Goal: Use online tool/utility: Utilize a website feature to perform a specific function

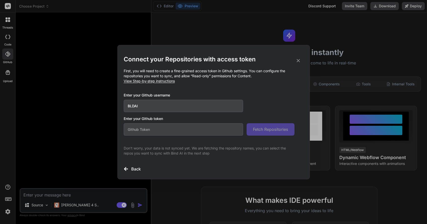
click at [298, 58] on icon at bounding box center [299, 61] width 6 height 6
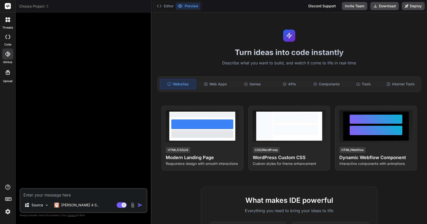
click at [7, 53] on icon at bounding box center [7, 53] width 5 height 5
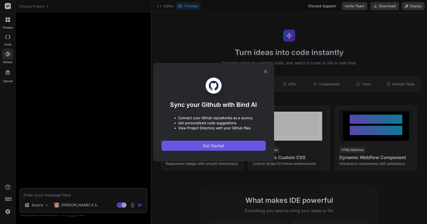
click at [206, 146] on span "Get Started" at bounding box center [213, 145] width 21 height 6
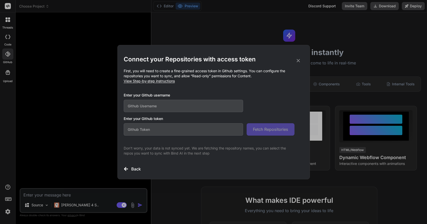
click at [158, 105] on input "text" at bounding box center [184, 106] width 120 height 12
type input "BLDAI"
click at [134, 130] on input "text" at bounding box center [184, 129] width 120 height 12
click at [297, 60] on icon at bounding box center [299, 61] width 6 height 6
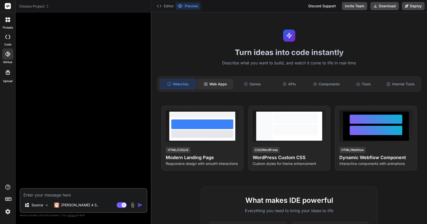
click at [219, 84] on div "Web Apps" at bounding box center [215, 84] width 36 height 11
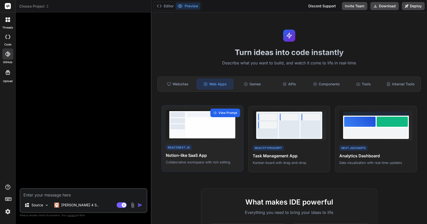
click at [229, 115] on span "View Prompt" at bounding box center [228, 112] width 19 height 5
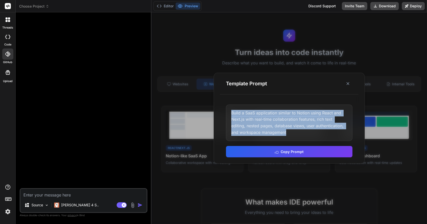
drag, startPoint x: 231, startPoint y: 112, endPoint x: 296, endPoint y: 133, distance: 67.4
click at [296, 133] on div "Build a SaaS application similar to Notion using React and Next.js with real-ti…" at bounding box center [289, 122] width 127 height 36
copy div "Build a SaaS application similar to Notion using React and Next.js with real-ti…"
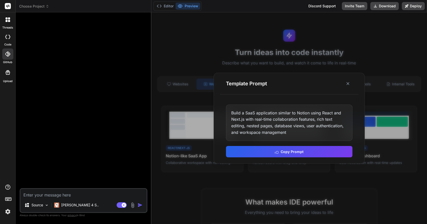
click at [51, 194] on textarea at bounding box center [83, 193] width 126 height 9
paste textarea "Build a SaaS application similar to Notion using React and Next.js with real-ti…"
type textarea "Build a SaaS application similar to Notion using React and Next.js with real-ti…"
type textarea "x"
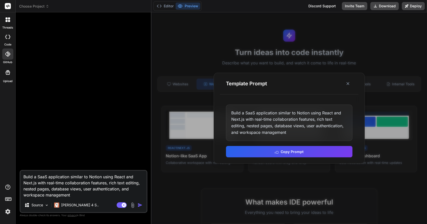
type textarea "Build a SaaS application similar to Notion using React and Next.js with real-ti…"
click at [140, 205] on img "button" at bounding box center [140, 204] width 5 height 5
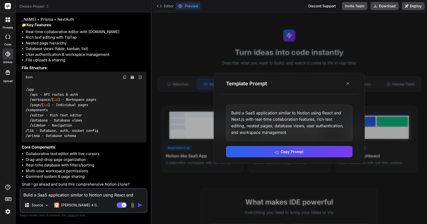
scroll to position [64, 0]
type textarea "x"
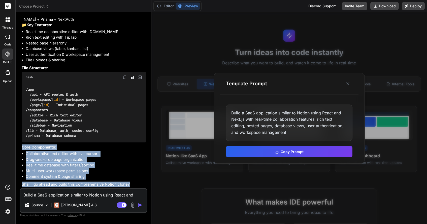
drag, startPoint x: 21, startPoint y: 146, endPoint x: 140, endPoint y: 184, distance: 125.1
click at [140, 184] on div "You Build a SaaS application similar to Notion using React and Next.js with rea…" at bounding box center [84, 101] width 127 height 171
copy div "Core Components : Collaborative text editor with live cursors Drag-and-drop pag…"
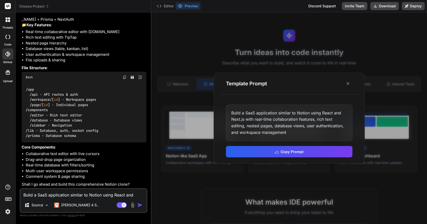
click at [58, 195] on textarea "Build a SaaS application similar to Notion using React and Next.js with real-ti…" at bounding box center [83, 193] width 126 height 9
type textarea "y"
type textarea "x"
type textarea "ye"
type textarea "x"
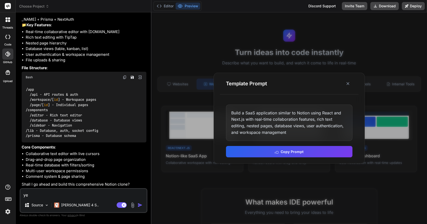
type textarea "yes"
type textarea "x"
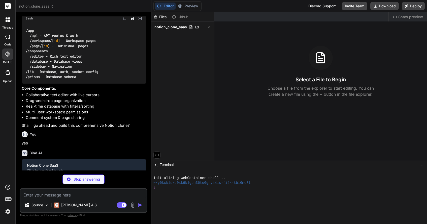
scroll to position [116, 0]
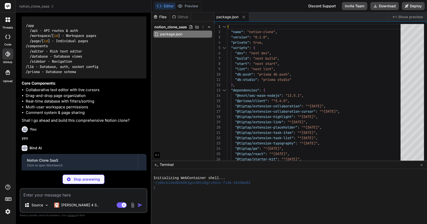
type textarea "x"
type textarea "'utf-8-validate': 'commonjs utf-8-validate', 'bufferutil': 'commonjs bufferutil…"
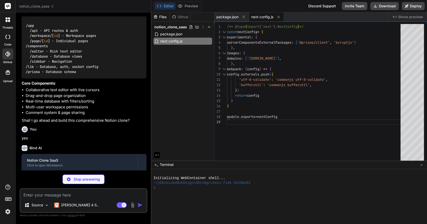
type textarea "x"
type textarea ""accordion-up": "accordion-up 0.2s ease-out", }, }, }, plugins: [require("tailw…"
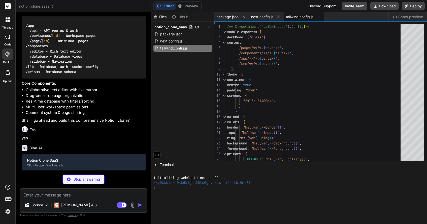
type textarea "x"
type textarea ""baseUrl": ".", "paths": { "@/*": ["./*"] } }, "include": ["next-env.d.ts", "**…"
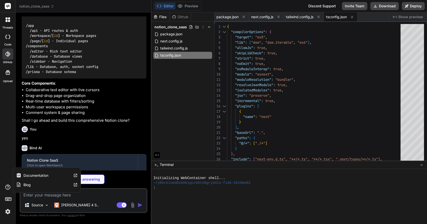
type textarea "x"
type textarea "authorId String pageId String author User @relation(fields: [authorId], referen…"
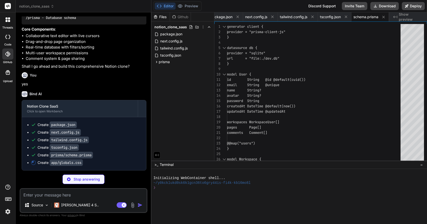
scroll to position [181, 0]
type textarea "x"
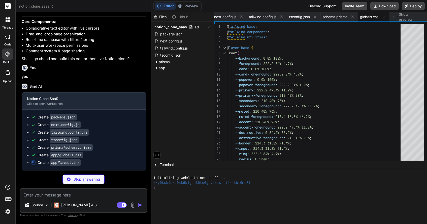
type textarea "x"
type textarea "</html> ) }"
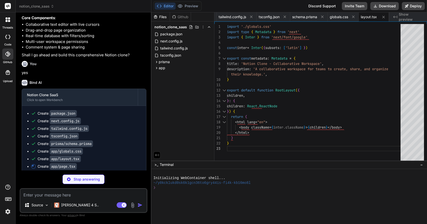
scroll to position [196, 0]
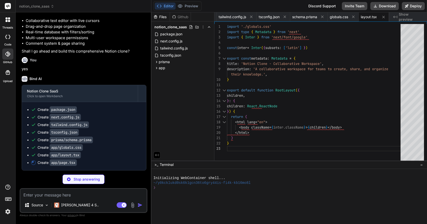
type textarea "x"
type textarea ") }"
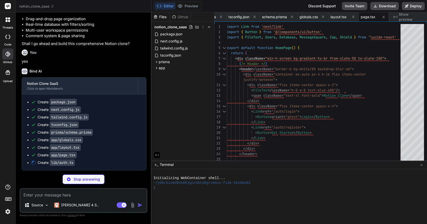
scroll to position [204, 0]
type textarea "x"
type textarea "cookies().delete('session') }"
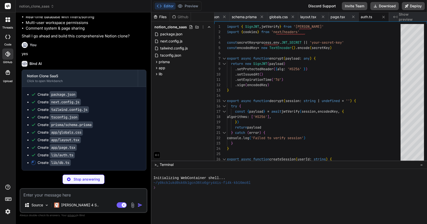
type textarea "x"
type textarea "}"
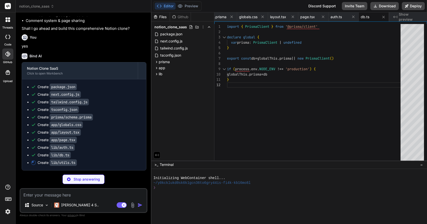
scroll to position [219, 0]
type textarea "x"
type textarea "return colors[Math.abs(hash) % colors.length] }"
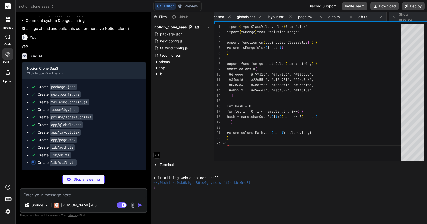
scroll to position [11, 0]
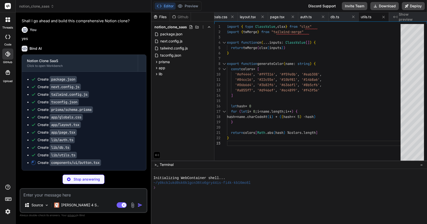
type textarea "x"
type textarea "/> ) } ) Button.displayName = "Button" export { Button, buttonVariants }"
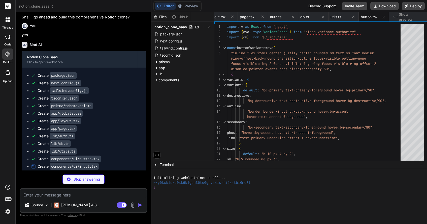
scroll to position [234, 0]
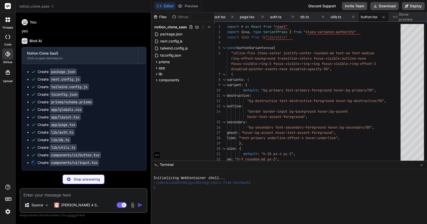
type textarea "x"
type textarea "ref={ref} {...props} /> ) } ) Input.displayName = "Input" export { Input }"
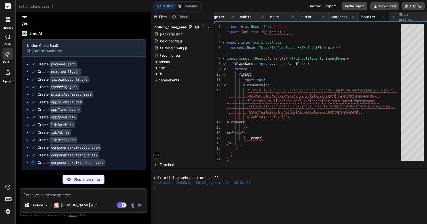
scroll to position [242, 0]
type textarea "x"
type textarea "/> ) } ) Textarea.displayName = "Textarea" export { Textarea }"
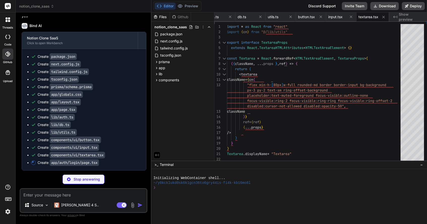
scroll to position [249, 0]
type textarea "x"
type textarea "create a new account </Link> </p> </div> <LoginForm /> </div> </div> ) }"
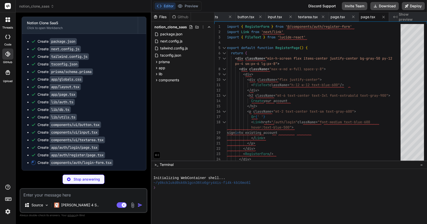
scroll to position [264, 0]
type textarea "x"
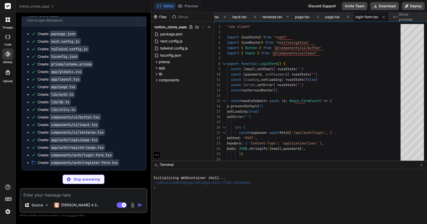
scroll to position [272, 0]
type textarea "x"
type textarea "type="submit" disabled={loading} className="w-full" > {loading ? 'Creating acco…"
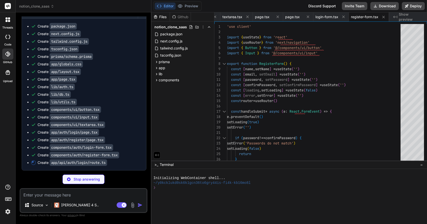
scroll to position [279, 0]
type textarea "x"
type textarea ") } }"
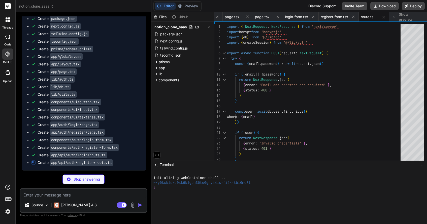
scroll to position [0, 0]
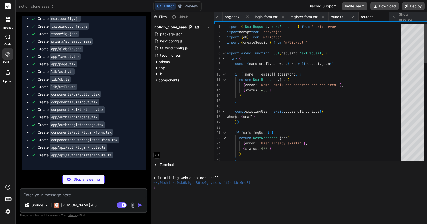
type textarea "x"
type textarea "import { NextResponse } from 'next/server' import { deleteSession } from '@/lib…"
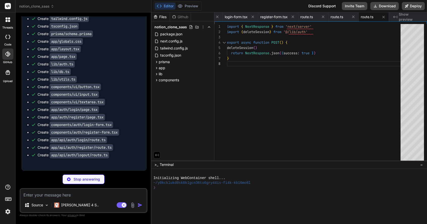
scroll to position [302, 0]
type textarea "x"
type textarea "</div> </DashboardLayout> ) }"
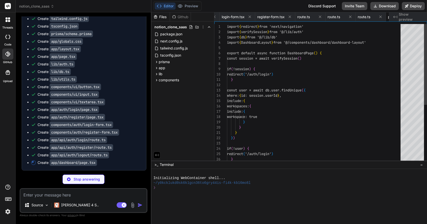
scroll to position [0, 541]
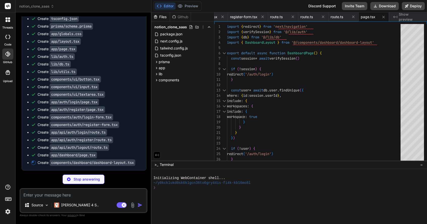
type textarea "x"
type textarea "<main className="flex-1 overflow-y-auto"> {children} </main> </div> </div> ) }"
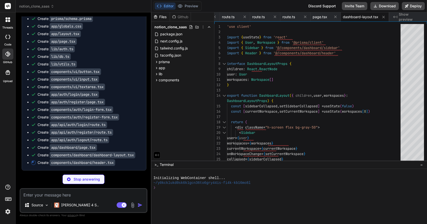
type textarea "x"
type textarea "</Button> <UserMenu user={user} /> </div> </header> ) }"
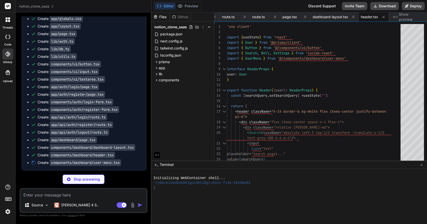
type textarea "x"
type textarea ")} </div> ) }"
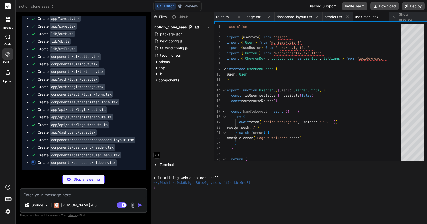
type textarea "x"
type textarea "</div> ) }"
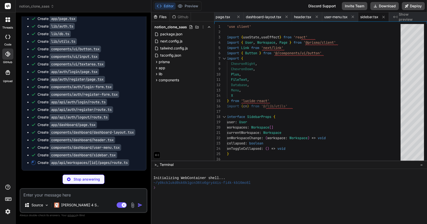
scroll to position [340, 0]
type textarea "x"
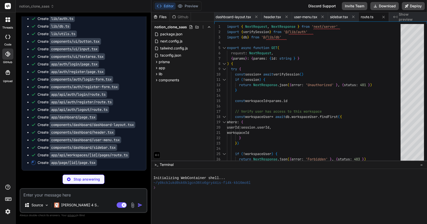
scroll to position [348, 0]
type textarea "x"
type textarea "const workspaces = [DOMAIN_NAME](wu => [DOMAIN_NAME]) return ( <DashboardLayout…"
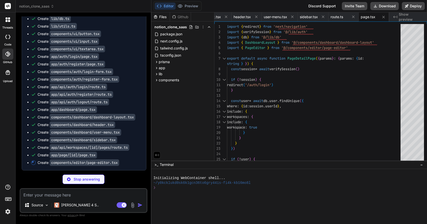
type textarea "x"
type textarea "<EditorContent editor={editor} className="min-h-[500px] focus:outline-none" /> …"
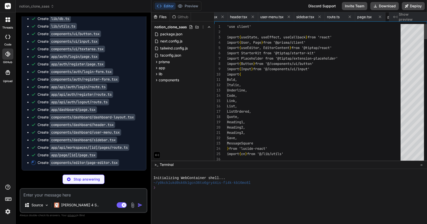
scroll to position [0, 785]
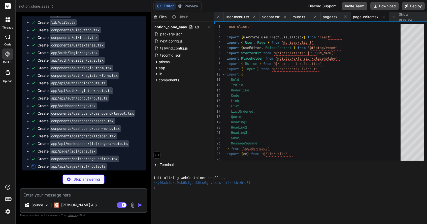
type textarea "x"
type textarea "} catch (error) { console.error('Error deleting page:', error) return NextRespo…"
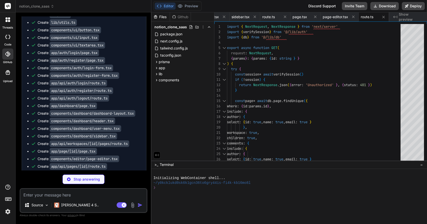
type textarea "x"
type textarea "JWT_SECRET=your-super-secret-jwt-key-change-this-in-production DATABASE_URL="fi…"
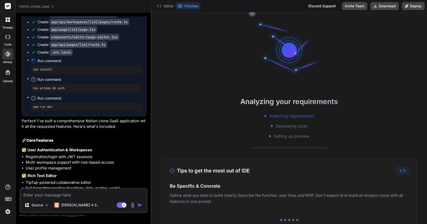
scroll to position [421, 0]
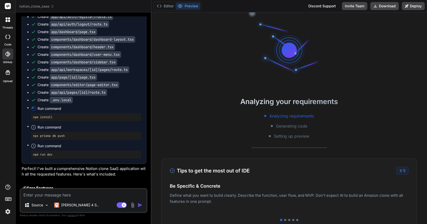
type textarea "x"
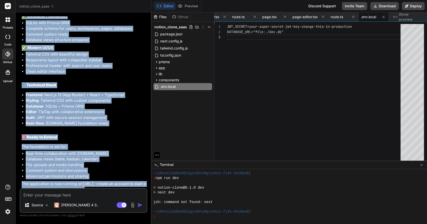
scroll to position [708, 0]
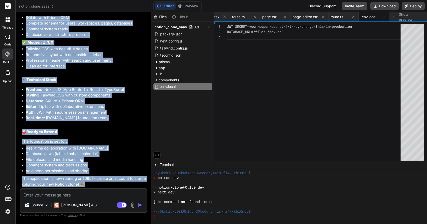
drag, startPoint x: 21, startPoint y: 17, endPoint x: 124, endPoint y: 186, distance: 197.9
click at [124, 186] on div "You Build a SaaS application similar to Notion using React and Next.js with rea…" at bounding box center [84, 101] width 127 height 171
copy div "✅ Lore Ipsumdolorsita & Consectetu Adipiscingel/seddo eius TEM incididu Utlab-e…"
click at [410, 6] on button "Deploy" at bounding box center [413, 6] width 23 height 8
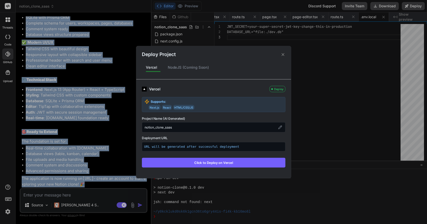
click at [282, 54] on icon at bounding box center [282, 54] width 5 height 5
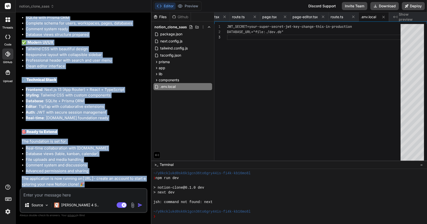
click at [169, 5] on button "Editor" at bounding box center [165, 6] width 21 height 7
click at [96, 108] on li "Editor : TipTap with collaborative extensions" at bounding box center [86, 107] width 121 height 6
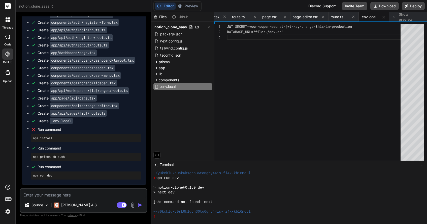
scroll to position [402, 0]
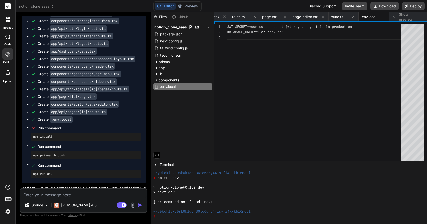
click at [48, 195] on textarea at bounding box center [83, 193] width 126 height 9
type textarea "r"
type textarea "x"
type textarea "ru"
type textarea "x"
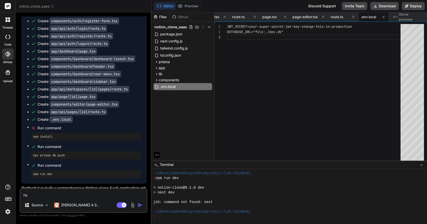
type textarea "run"
type textarea "x"
type textarea "runn"
type textarea "x"
type textarea "run"
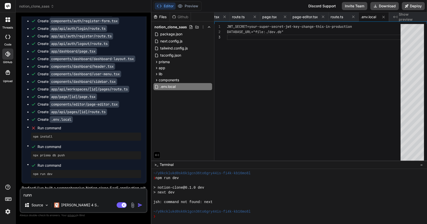
type textarea "x"
type textarea "run"
type textarea "x"
type textarea "run c"
type textarea "x"
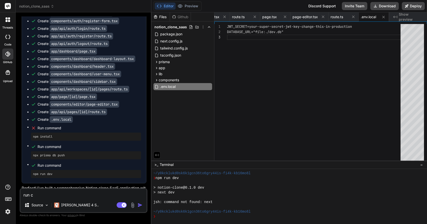
type textarea "run co"
type textarea "x"
type textarea "run com"
type textarea "x"
type textarea "run coma"
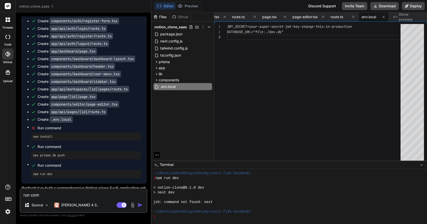
type textarea "x"
type textarea "run [PERSON_NAME]"
type textarea "x"
type textarea "run comand"
type textarea "x"
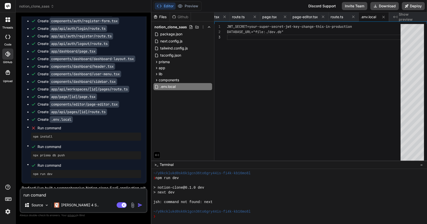
type textarea "run command"
type textarea "x"
type textarea "run command"
type textarea "x"
type textarea "run command d"
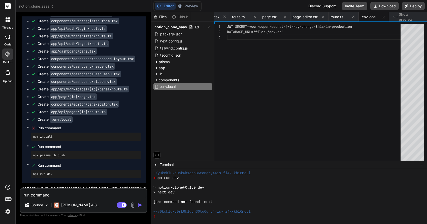
type textarea "x"
type textarea "run command di"
type textarea "x"
type textarea "run command did"
type textarea "x"
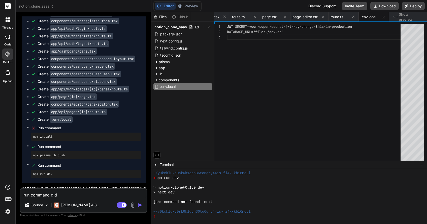
type textarea "run command did"
type textarea "x"
type textarea "run command did n"
type textarea "x"
type textarea "run command did no"
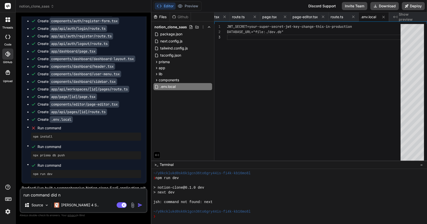
type textarea "x"
type textarea "run command did now"
type textarea "x"
type textarea "run command did no"
type textarea "x"
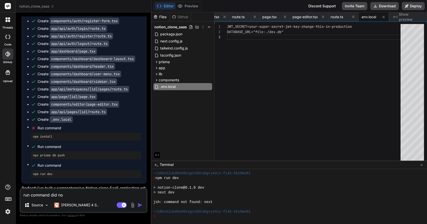
type textarea "run command did not"
type textarea "x"
type textarea "run command did not"
type textarea "x"
type textarea "run command did not w"
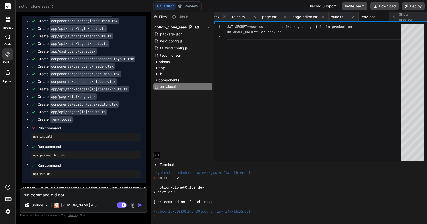
type textarea "x"
type textarea "run command did not wo"
type textarea "x"
type textarea "run command did not wor"
type textarea "x"
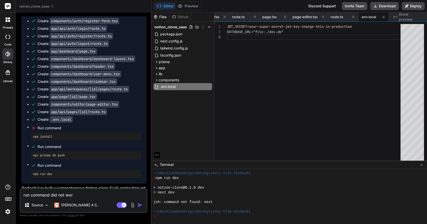
type textarea "run command did not work"
type textarea "x"
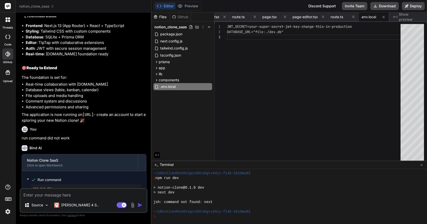
scroll to position [801, 0]
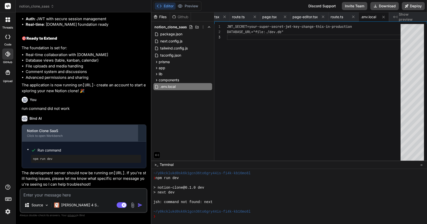
click at [53, 130] on div "Notion Clone SaaS" at bounding box center [80, 130] width 106 height 5
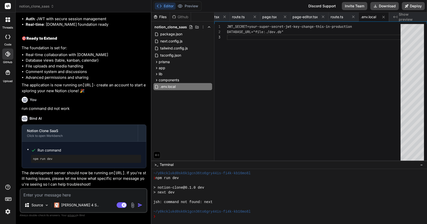
click at [412, 17] on span "Show preview" at bounding box center [411, 17] width 24 height 10
click at [402, 15] on span "Show preview" at bounding box center [411, 17] width 24 height 10
click at [399, 16] on span "Show preview" at bounding box center [411, 17] width 24 height 10
click at [412, 17] on span "Show preview" at bounding box center [411, 17] width 24 height 10
click at [400, 16] on span "Show preview" at bounding box center [411, 17] width 24 height 10
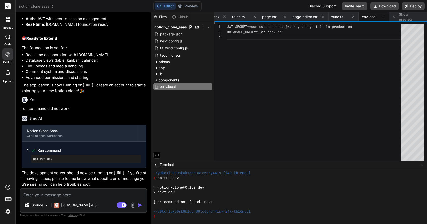
click at [7, 72] on icon at bounding box center [8, 72] width 6 height 6
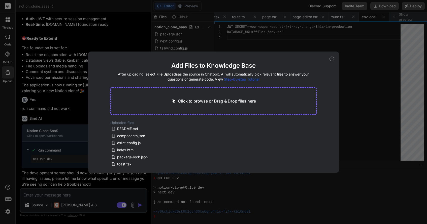
click at [331, 58] on icon at bounding box center [332, 58] width 5 height 5
type textarea "x"
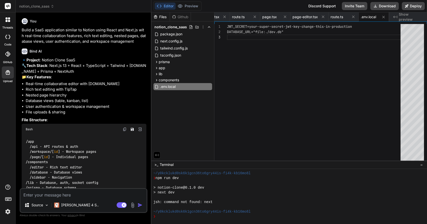
scroll to position [0, 0]
